Goal: Information Seeking & Learning: Compare options

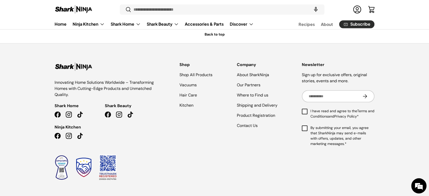
scroll to position [321, 0]
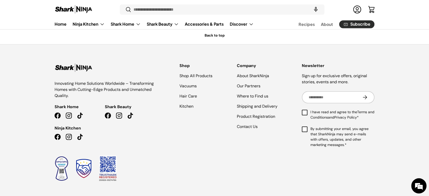
click at [75, 9] on img at bounding box center [74, 10] width 38 height 10
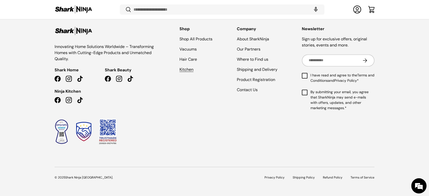
click at [187, 70] on link "Kitchen" at bounding box center [186, 69] width 14 height 5
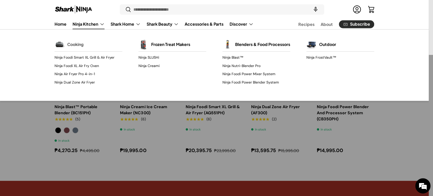
click at [80, 43] on link "Cooking" at bounding box center [75, 44] width 16 height 11
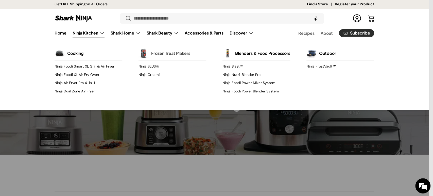
click at [164, 55] on link "Frozen Treat Makers" at bounding box center [170, 53] width 39 height 11
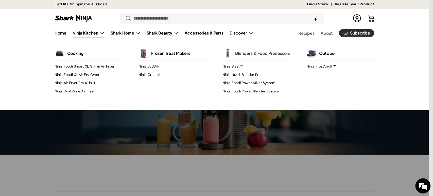
click at [241, 58] on link "Blenders & Food Processors" at bounding box center [262, 53] width 55 height 11
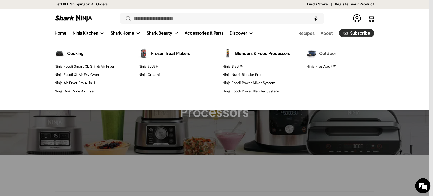
click at [317, 52] on div "Outdoor" at bounding box center [340, 53] width 68 height 14
click at [331, 54] on link "Outdoor" at bounding box center [327, 53] width 17 height 11
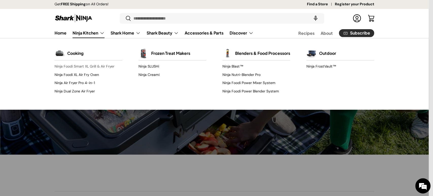
click at [85, 64] on link "Ninja Foodi Smart XL Grill & Air Fryer" at bounding box center [89, 66] width 68 height 8
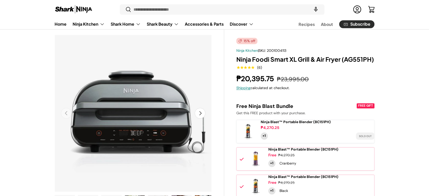
scroll to position [28, 0]
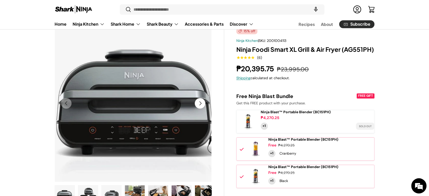
click at [120, 99] on img "Gallery Viewer" at bounding box center [133, 103] width 157 height 157
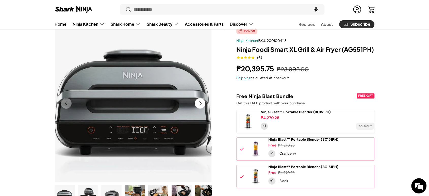
click at [125, 99] on img "Gallery Viewer" at bounding box center [133, 103] width 157 height 157
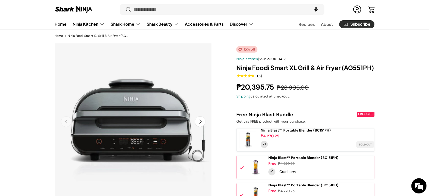
scroll to position [0, 0]
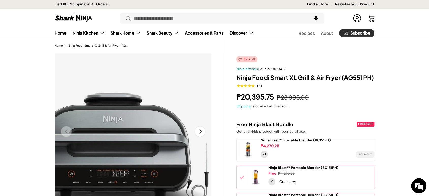
click at [193, 75] on img "Gallery Viewer" at bounding box center [133, 131] width 157 height 157
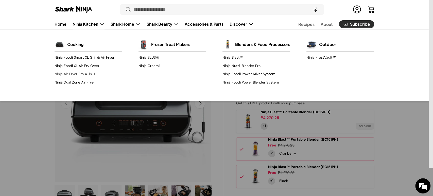
click at [79, 75] on link "Ninja Air Fryer Pro 4-in-1" at bounding box center [89, 74] width 68 height 8
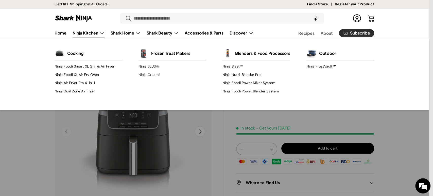
click at [149, 77] on link "Ninja Creami" at bounding box center [172, 75] width 68 height 8
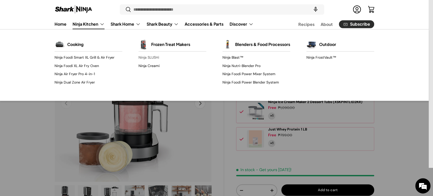
click at [145, 57] on link "Ninja SLUSHi" at bounding box center [172, 58] width 68 height 8
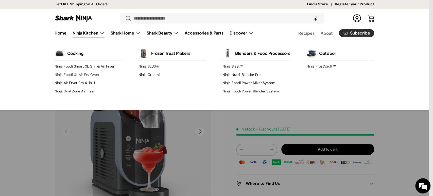
click at [80, 75] on link "Ninja Foodi XL Air Fry Oven" at bounding box center [89, 75] width 68 height 8
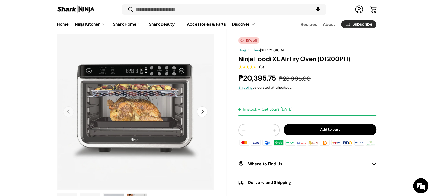
scroll to position [19, 0]
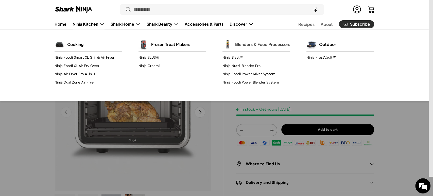
click at [240, 49] on link "Blenders & Food Processors" at bounding box center [262, 44] width 55 height 11
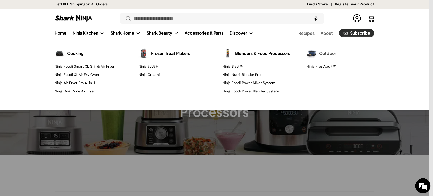
click at [323, 55] on link "Outdoor" at bounding box center [327, 53] width 17 height 11
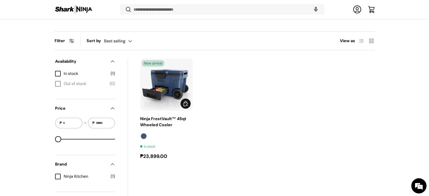
click at [0, 0] on img "Ninja FrostVault™ 45qt Wheeled Cooler" at bounding box center [0, 0] width 0 height 0
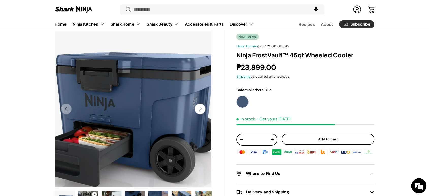
click at [154, 89] on img "Gallery Viewer" at bounding box center [133, 108] width 157 height 157
